Goal: Find specific page/section: Find specific page/section

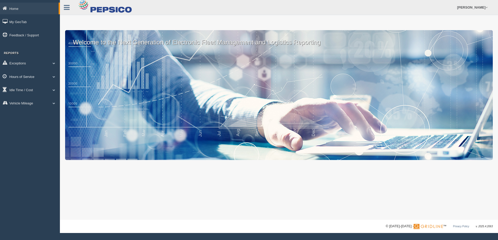
click at [54, 76] on span at bounding box center [53, 76] width 7 height 3
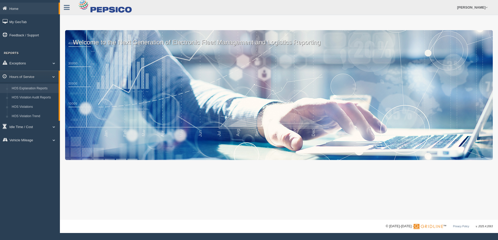
click at [40, 86] on link "HOS Explanation Reports" at bounding box center [33, 88] width 49 height 9
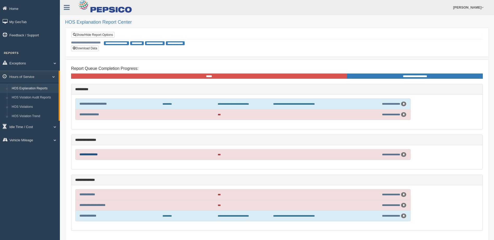
click at [94, 154] on link "**********" at bounding box center [88, 154] width 18 height 3
